Goal: Information Seeking & Learning: Learn about a topic

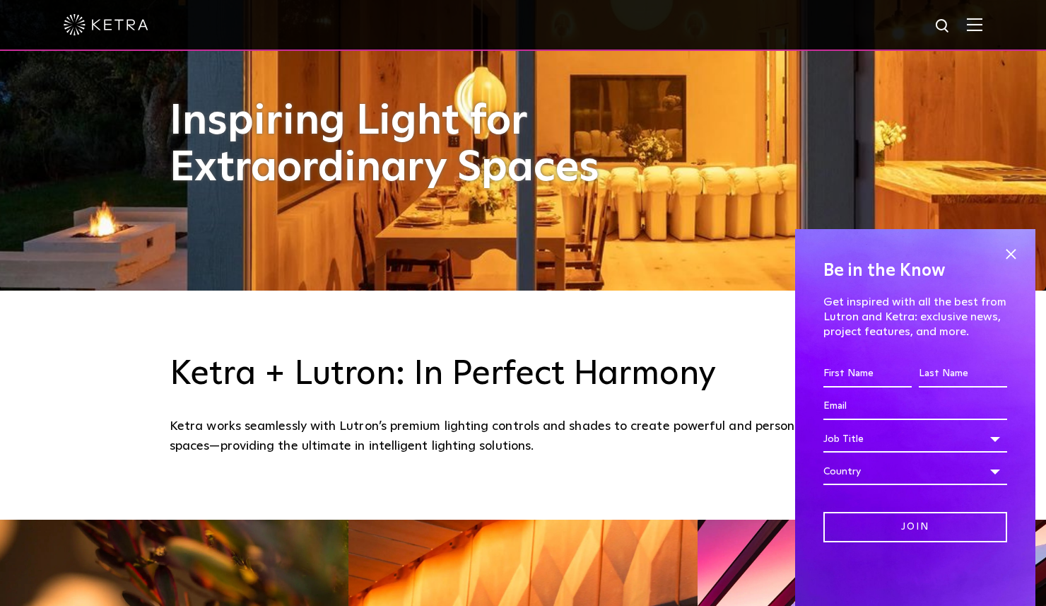
scroll to position [347, 0]
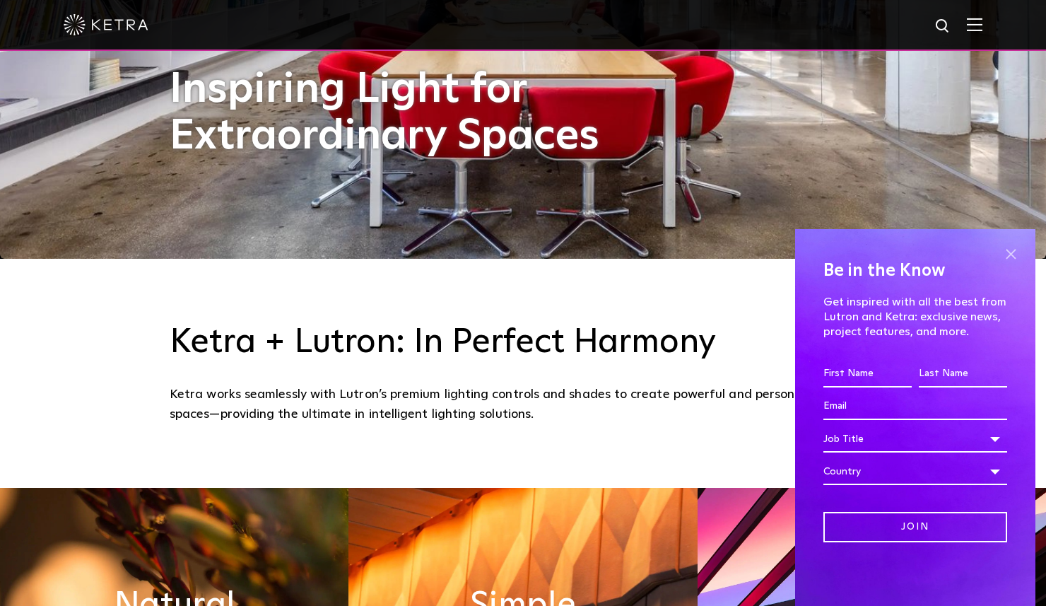
click at [1008, 253] on span at bounding box center [1010, 253] width 21 height 21
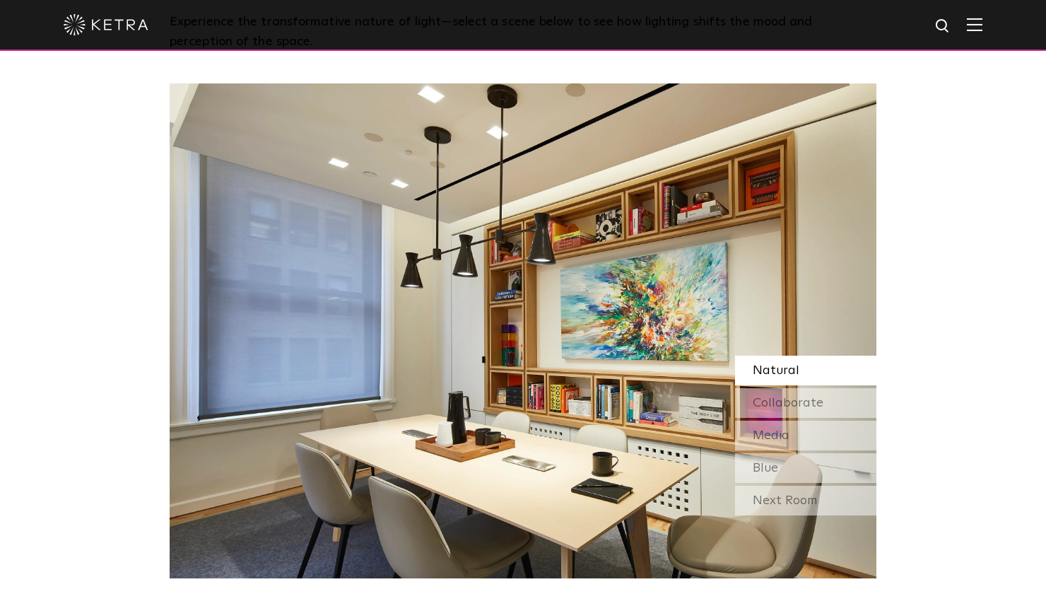
scroll to position [1266, 0]
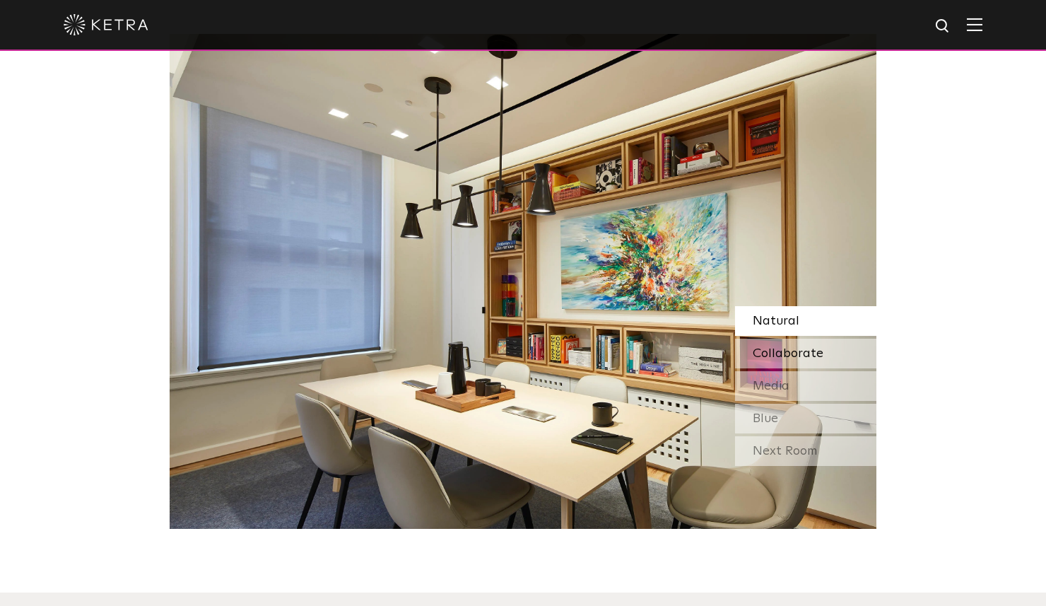
click at [820, 354] on span "Collaborate" at bounding box center [788, 353] width 71 height 13
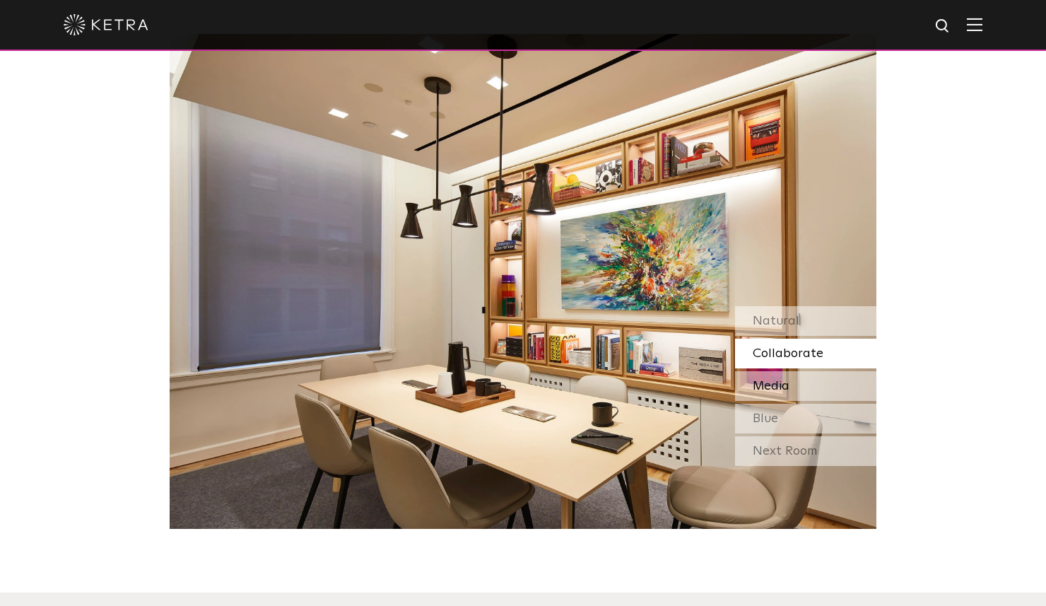
click at [818, 382] on div "Media" at bounding box center [805, 386] width 141 height 30
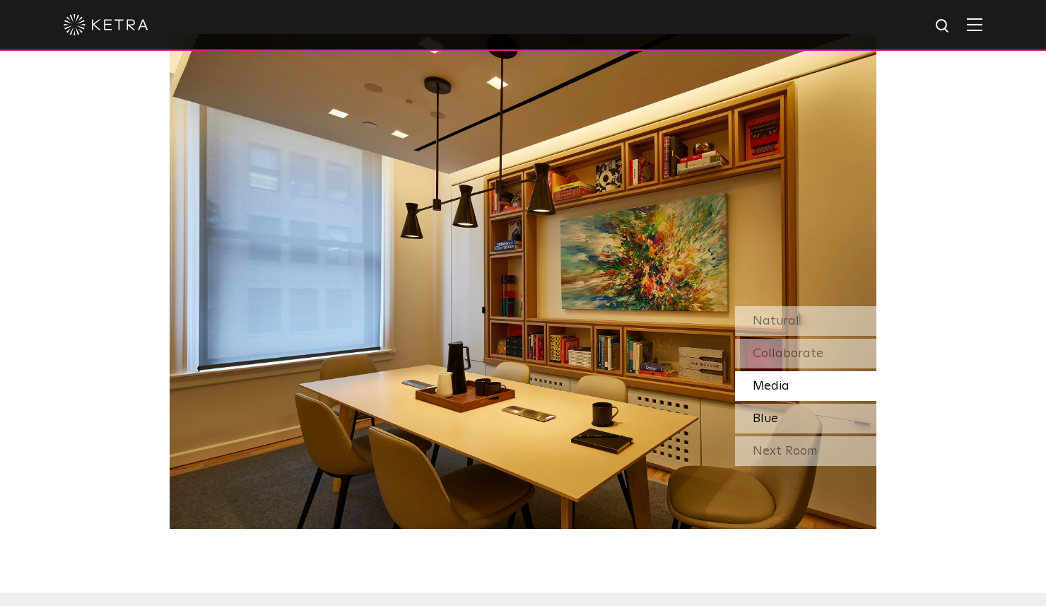
click at [818, 416] on div "Blue" at bounding box center [805, 419] width 141 height 30
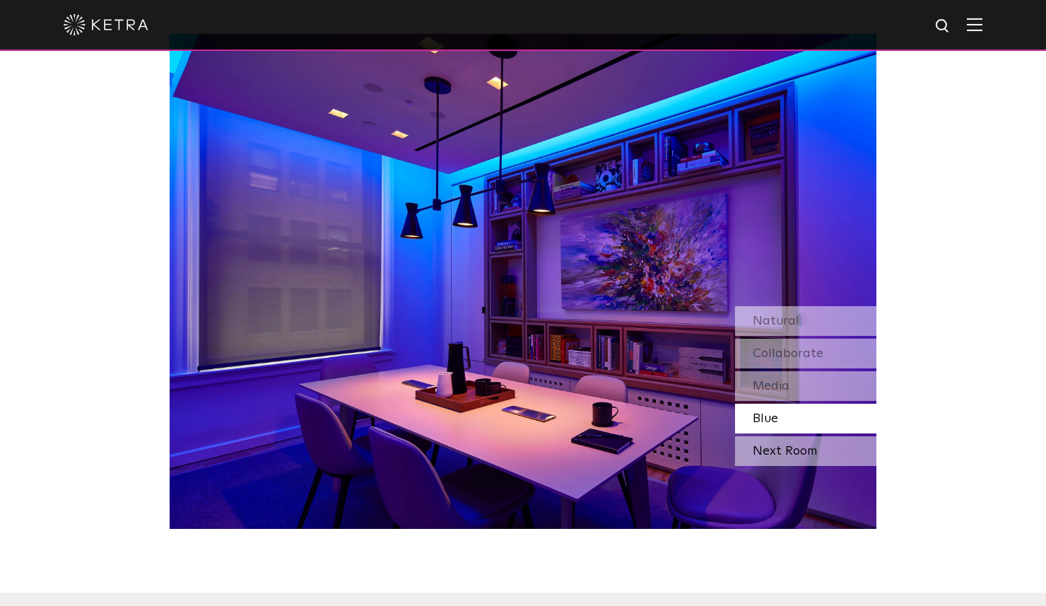
click at [815, 443] on div "Next Room" at bounding box center [805, 451] width 141 height 30
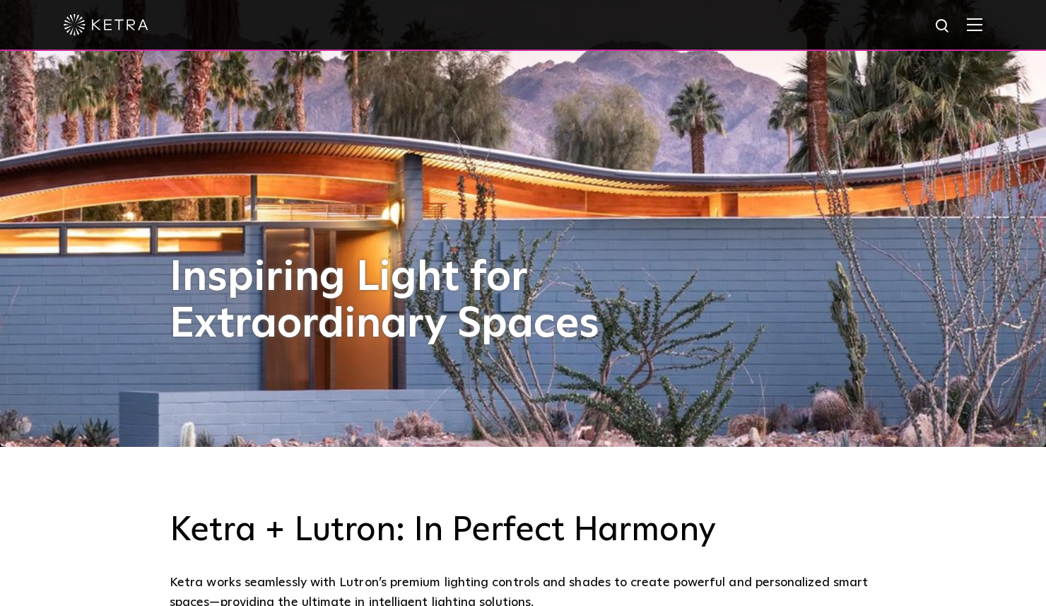
scroll to position [0, 0]
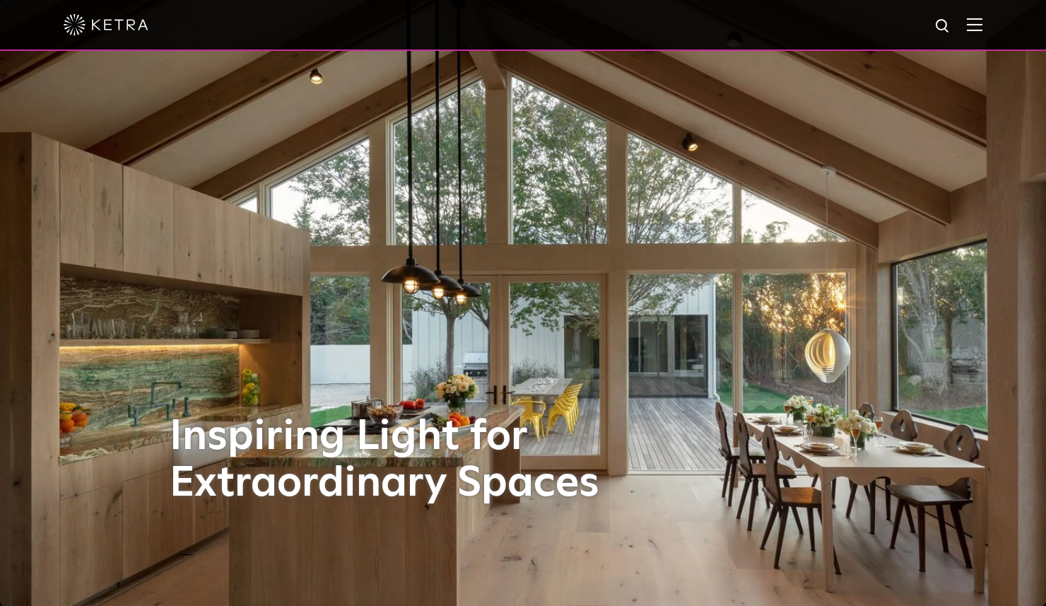
click at [982, 23] on img at bounding box center [975, 24] width 16 height 13
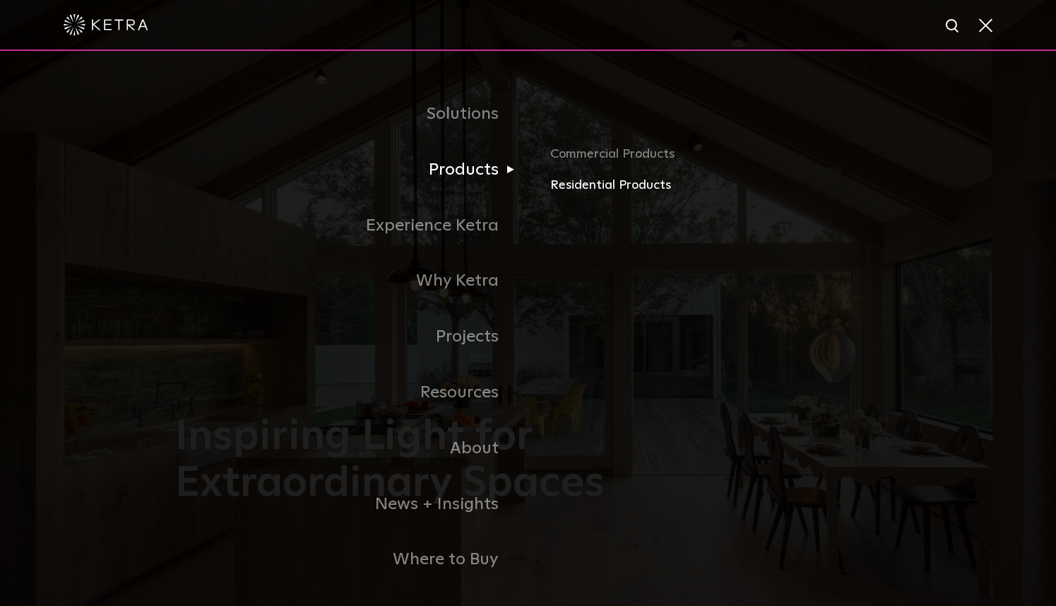
click at [582, 185] on link "Residential Products" at bounding box center [715, 185] width 331 height 20
